Goal: Task Accomplishment & Management: Use online tool/utility

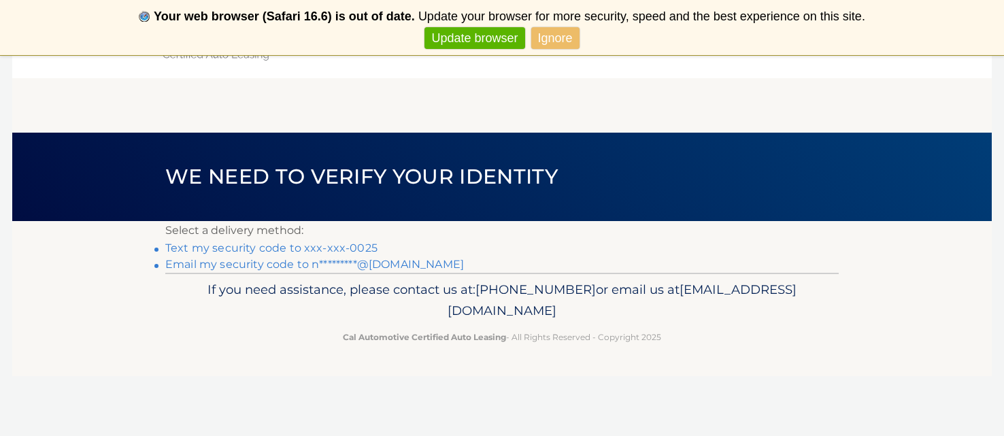
click at [256, 265] on link "Email my security code to n*********@aol.com" at bounding box center [314, 264] width 299 height 13
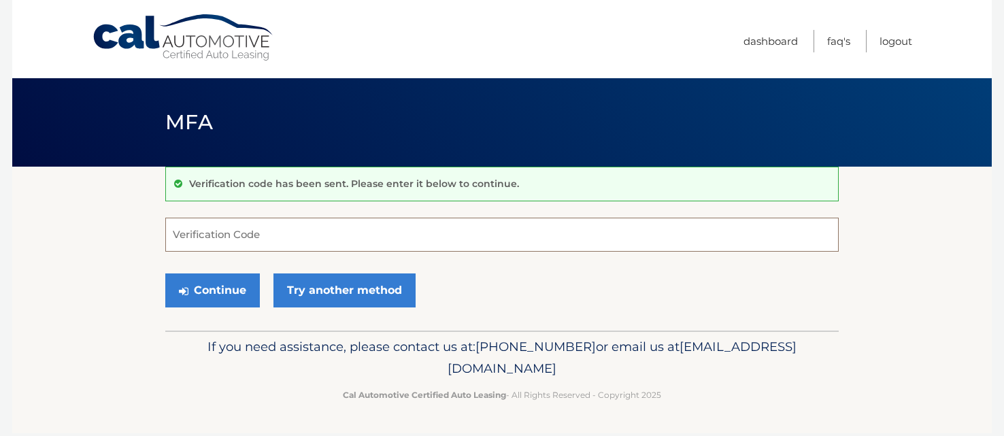
click at [241, 236] on input "Verification Code" at bounding box center [501, 235] width 673 height 34
click at [216, 237] on input "Verification Code" at bounding box center [501, 235] width 673 height 34
type input "191577"
click at [202, 295] on button "Continue" at bounding box center [212, 290] width 95 height 34
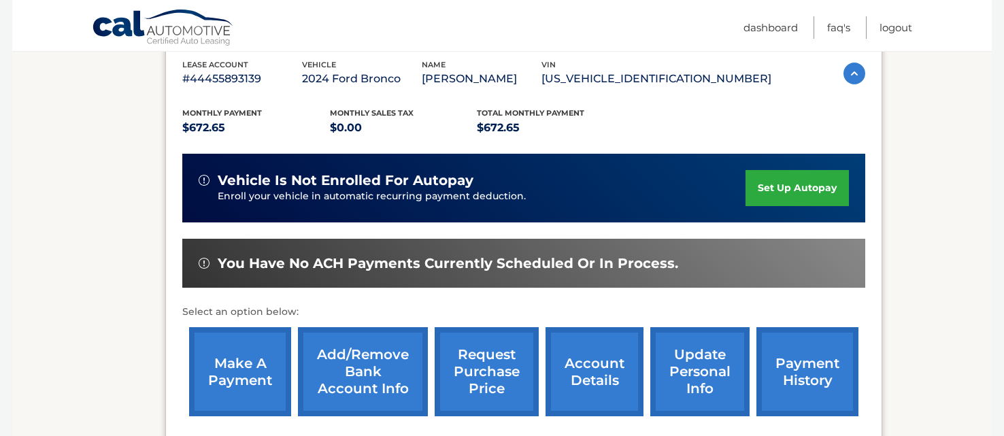
scroll to position [241, 0]
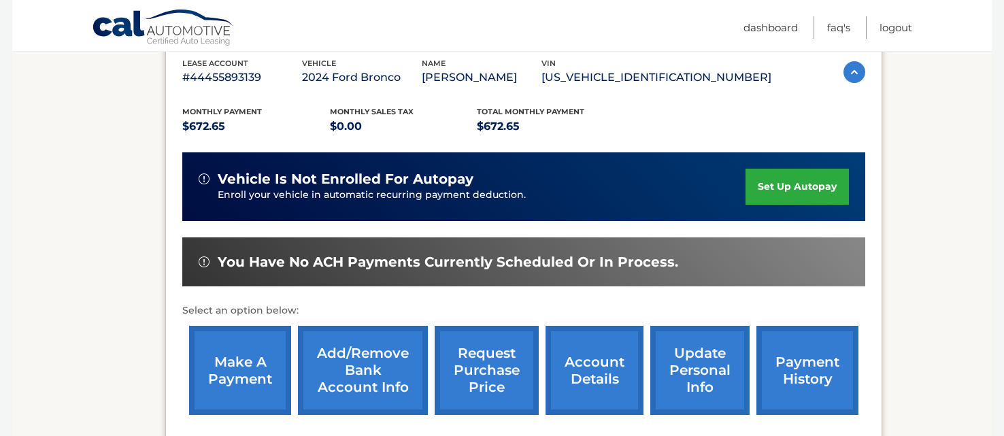
click at [261, 343] on link "make a payment" at bounding box center [240, 370] width 102 height 89
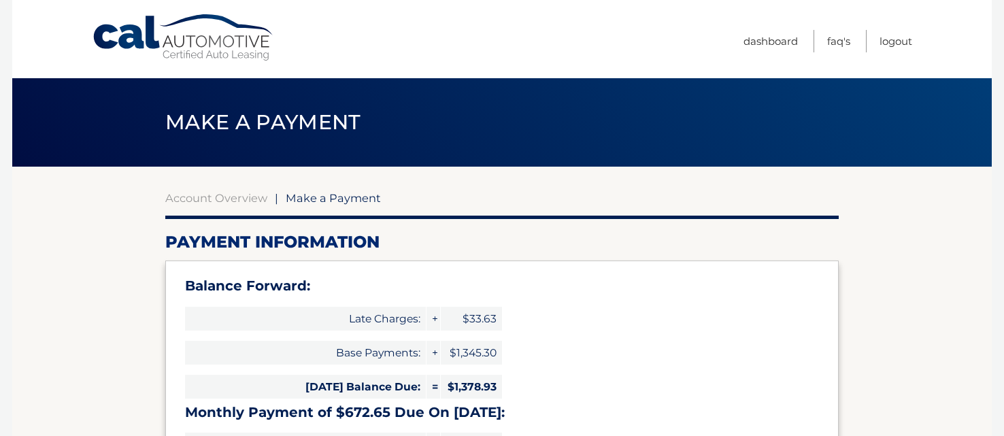
select select "ZmU5MjgzMjItYmE2Zi00NzFlLTllNWQtZWJiZTYwMTM3N2E4"
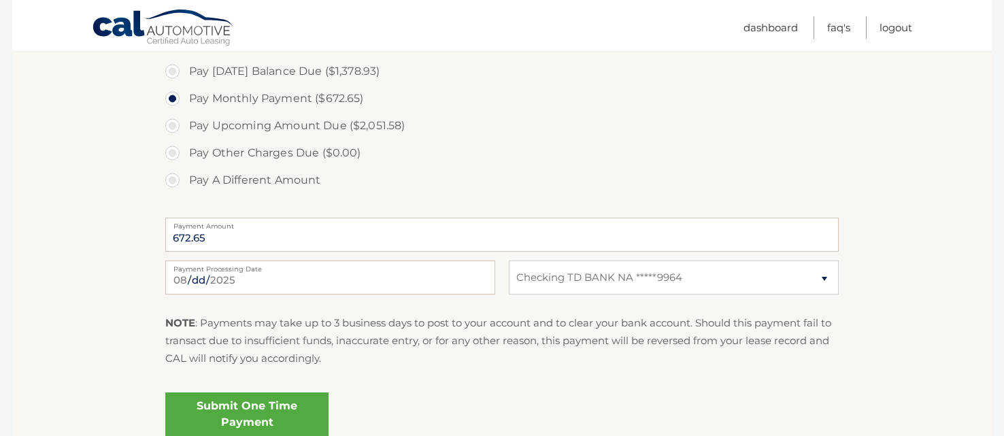
scroll to position [508, 0]
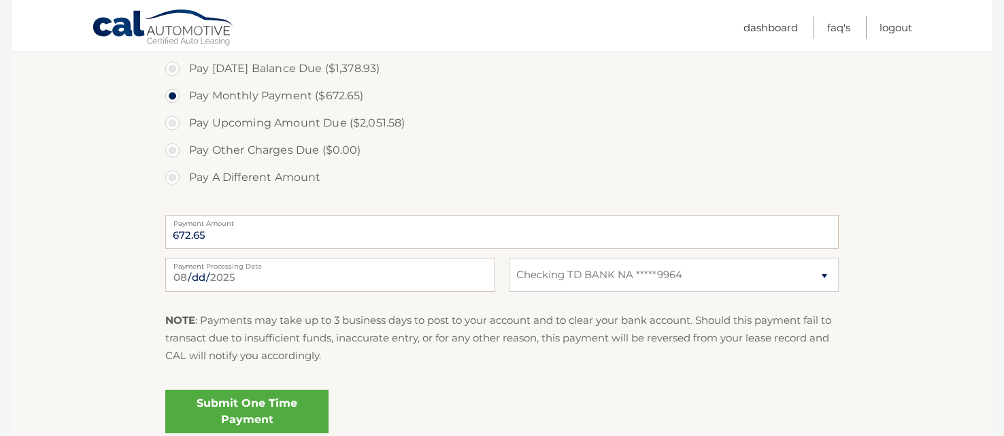
click at [290, 398] on link "Submit One Time Payment" at bounding box center [246, 412] width 163 height 44
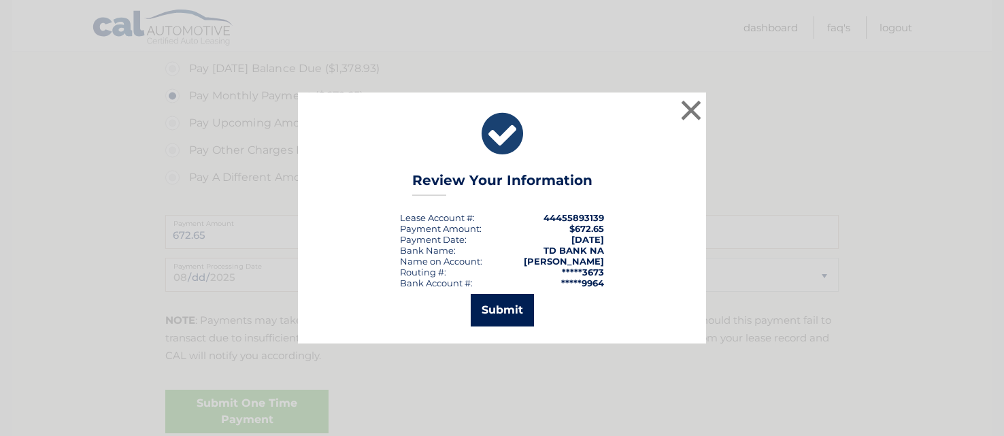
click at [499, 309] on button "Submit" at bounding box center [502, 310] width 63 height 33
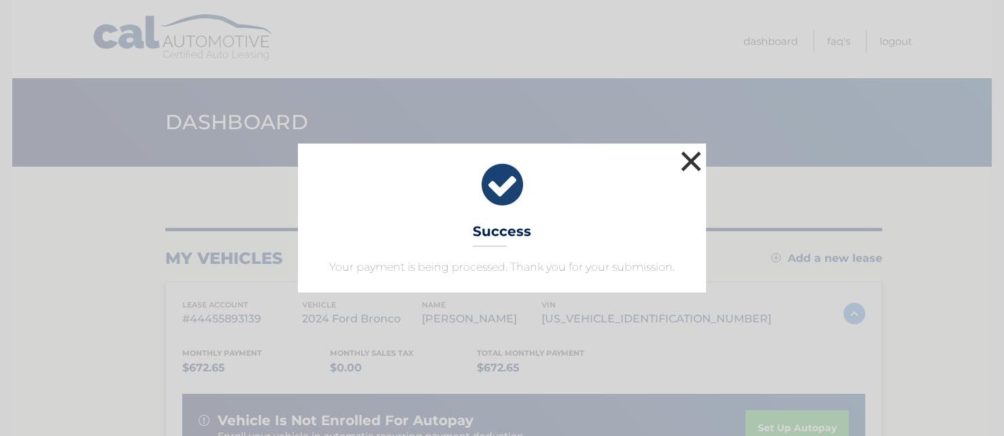
click at [687, 165] on button "×" at bounding box center [690, 161] width 27 height 27
